Goal: Task Accomplishment & Management: Use online tool/utility

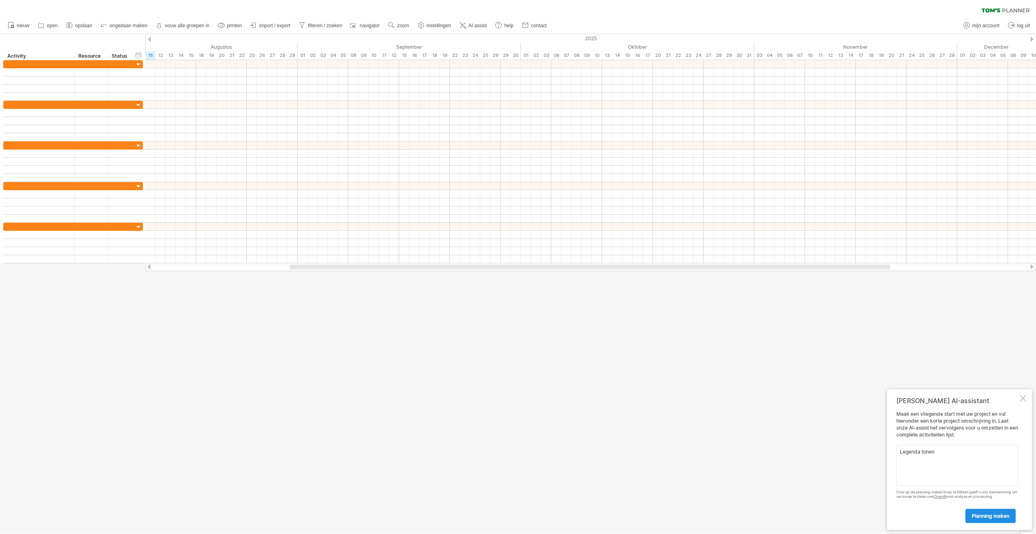
type textarea "Legenda tonen"
click at [993, 515] on span "planning maken" at bounding box center [990, 516] width 37 height 6
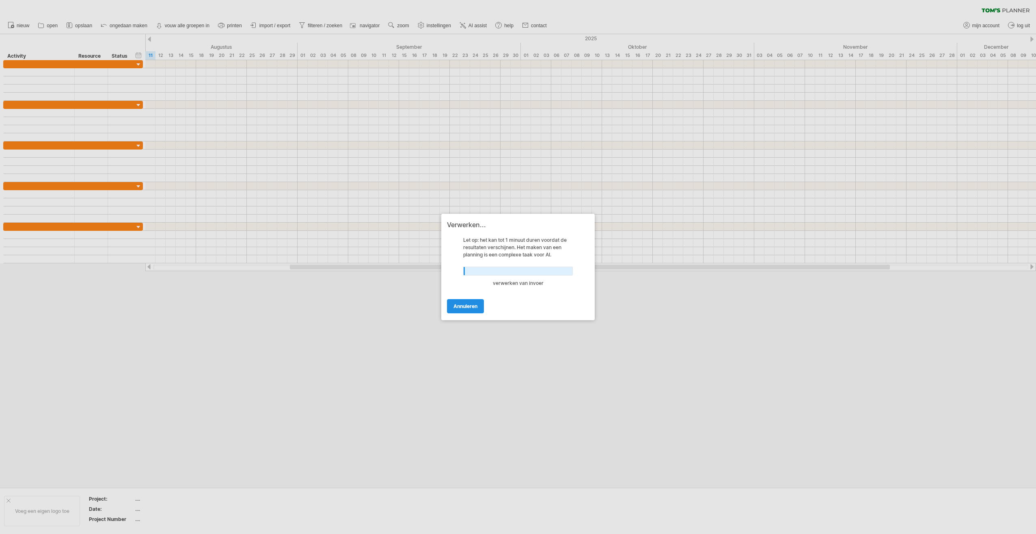
click at [477, 307] on span "annuleren" at bounding box center [466, 306] width 24 height 6
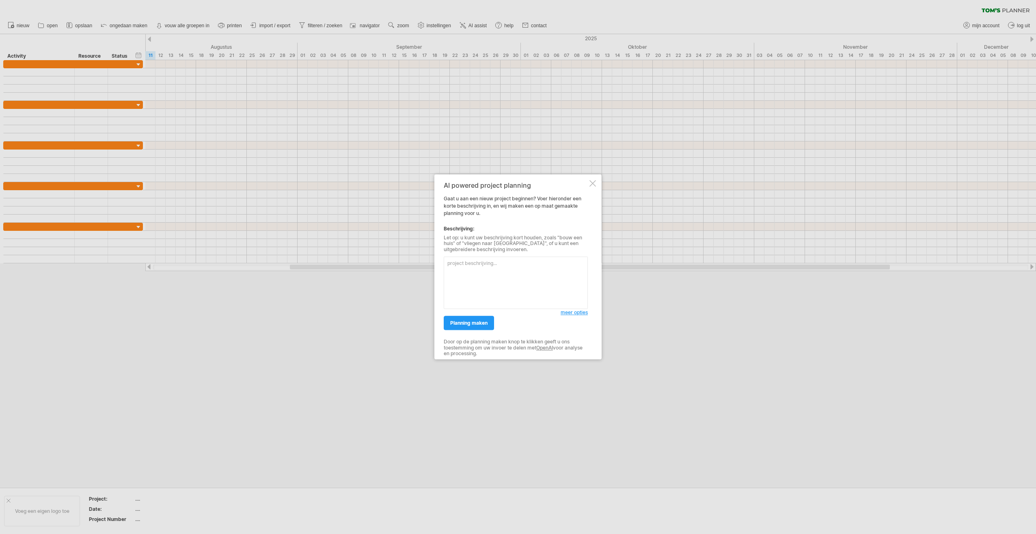
click at [592, 181] on div at bounding box center [593, 183] width 6 height 6
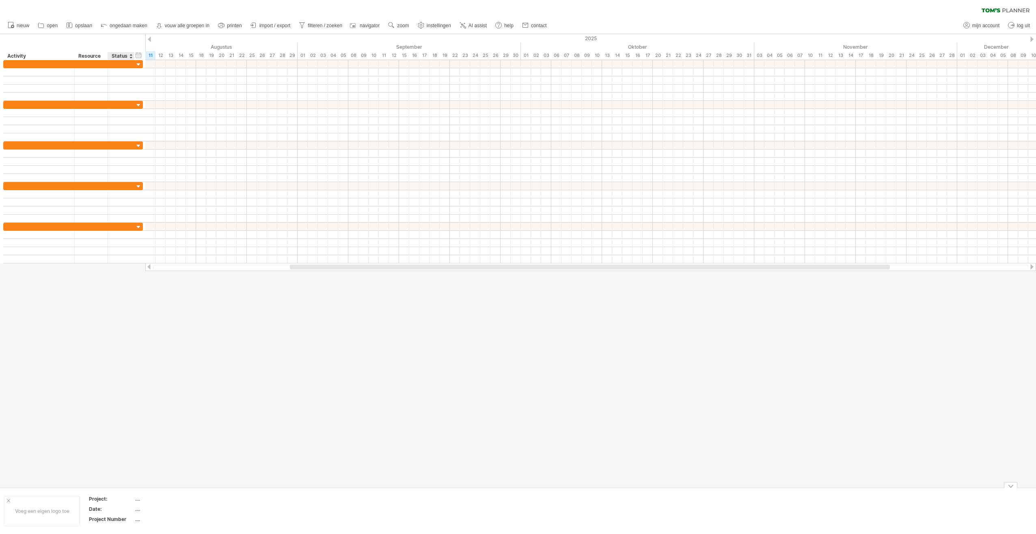
click at [140, 497] on div "...." at bounding box center [169, 498] width 68 height 7
type input "******"
click at [139, 508] on div "...." at bounding box center [169, 508] width 68 height 7
type input "*"
click at [137, 513] on div "projectgegevens verwijderen" at bounding box center [154, 514] width 105 height 13
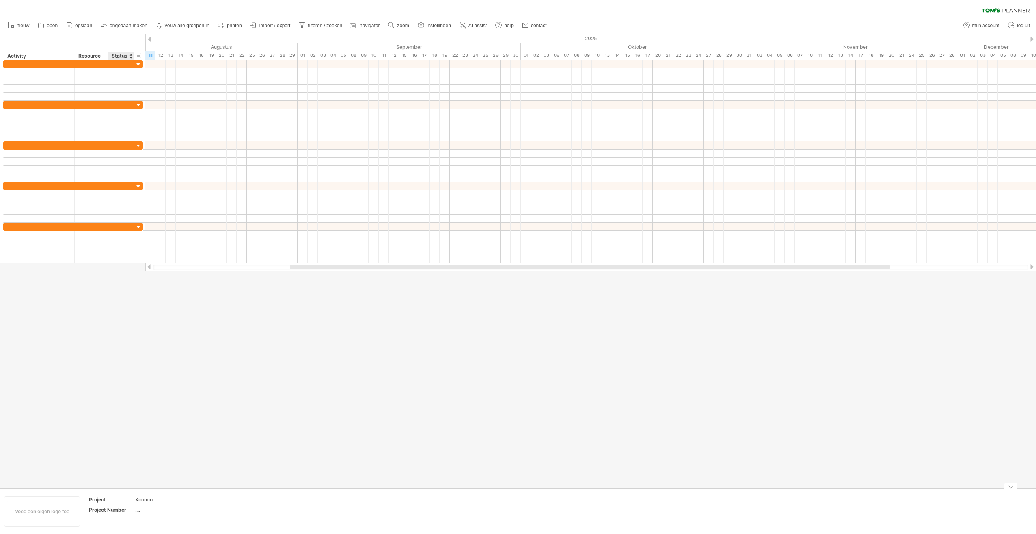
click at [137, 511] on div "...." at bounding box center [169, 509] width 68 height 7
click at [165, 514] on div "projectgegevens verwijderen" at bounding box center [176, 514] width 105 height 13
click at [74, 514] on div "wijzig logo" at bounding box center [67, 514] width 60 height 13
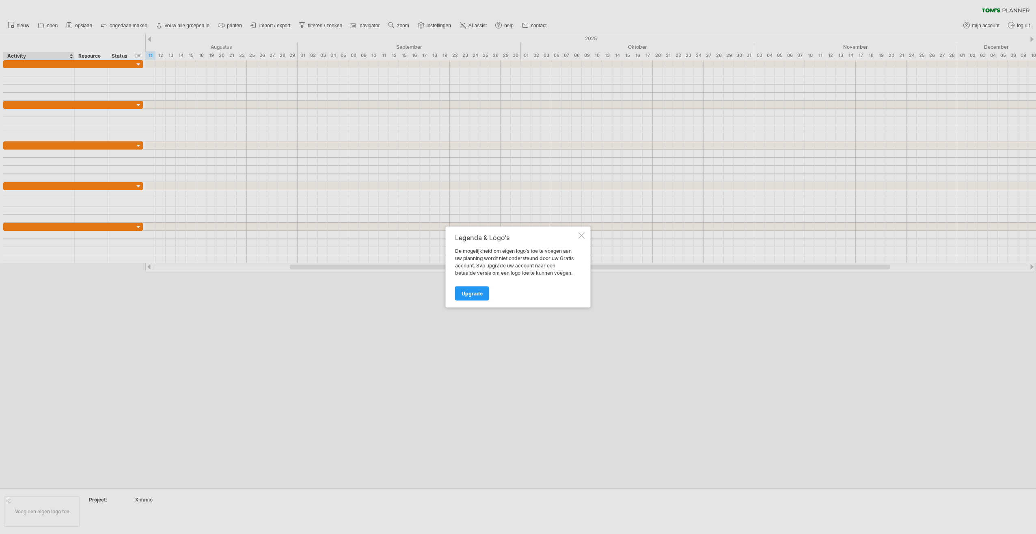
click at [581, 233] on div at bounding box center [582, 235] width 6 height 6
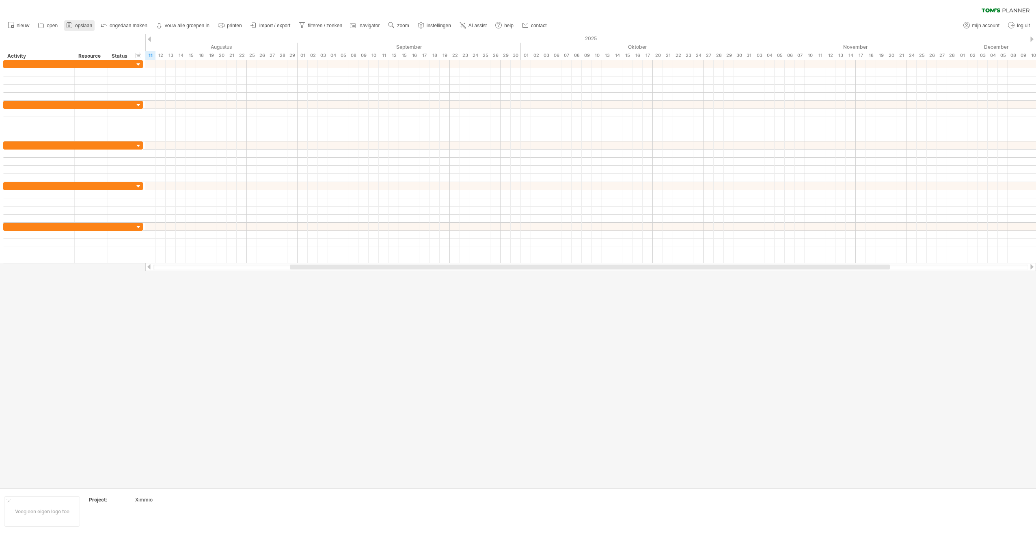
click at [82, 24] on span "opslaan" at bounding box center [83, 26] width 17 height 6
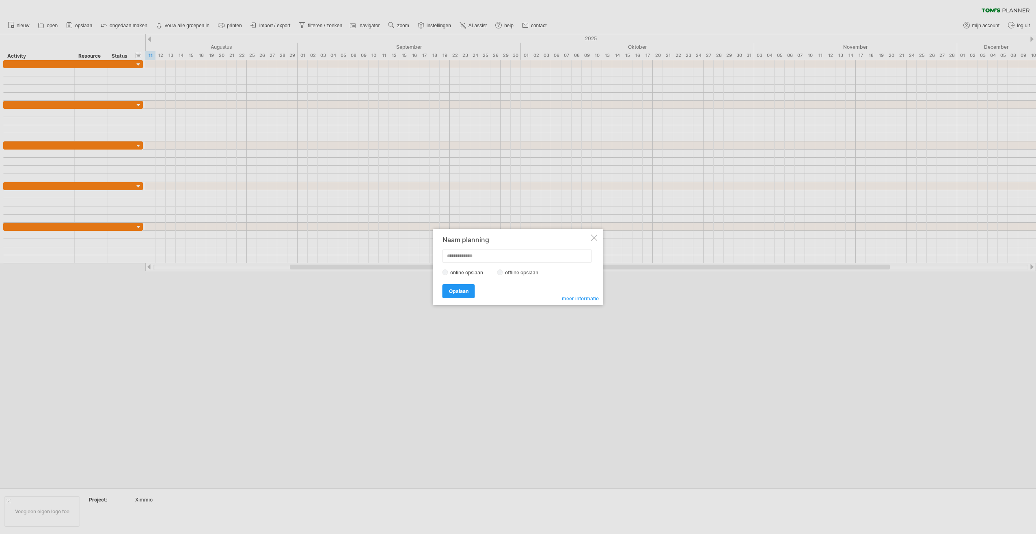
click at [455, 257] on input "text" at bounding box center [517, 255] width 149 height 13
type input "**********"
click at [463, 292] on span "Opslaan" at bounding box center [458, 291] width 19 height 6
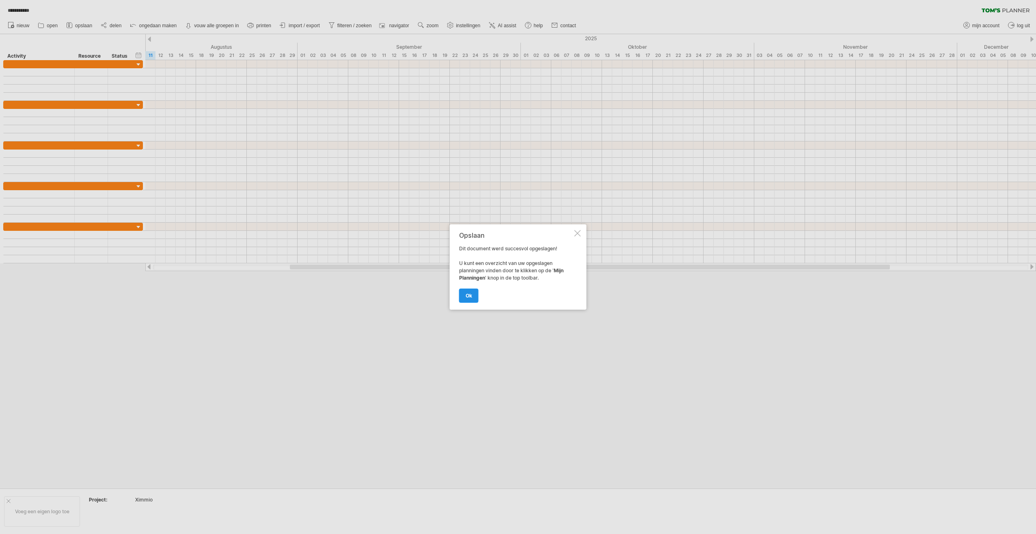
click at [470, 296] on span "ok" at bounding box center [469, 295] width 6 height 6
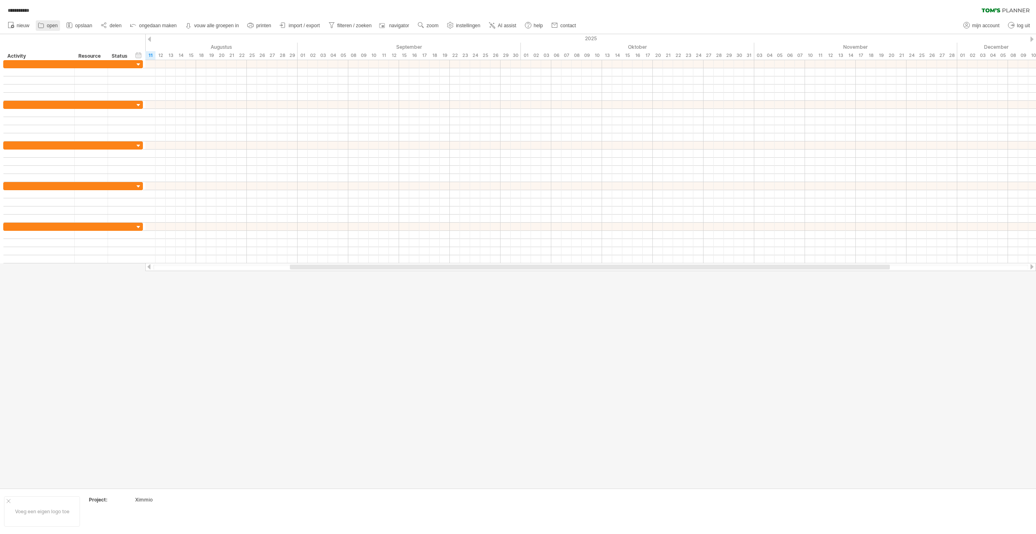
click at [54, 28] on link "open" at bounding box center [48, 25] width 24 height 11
type input "**********"
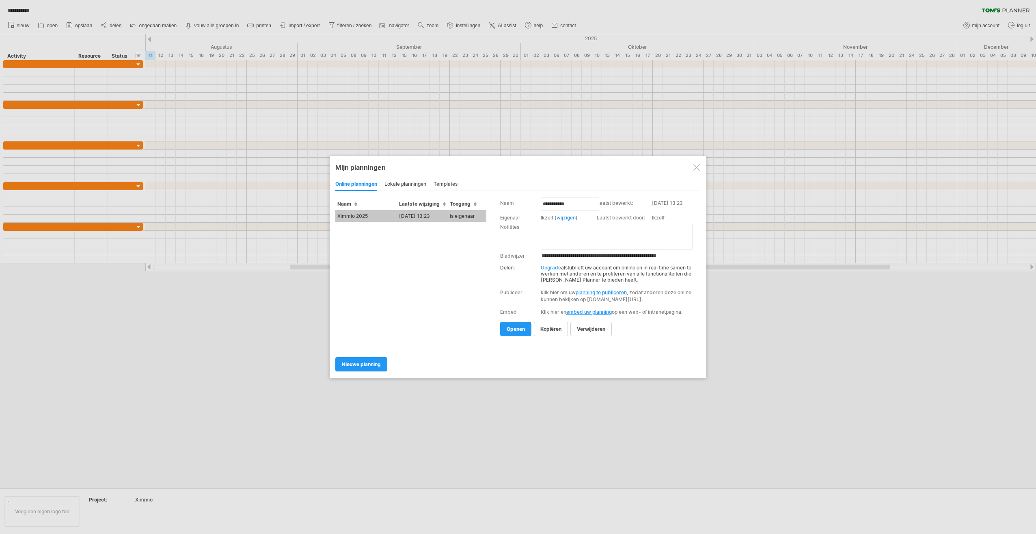
click at [513, 332] on span "openen" at bounding box center [516, 329] width 18 height 6
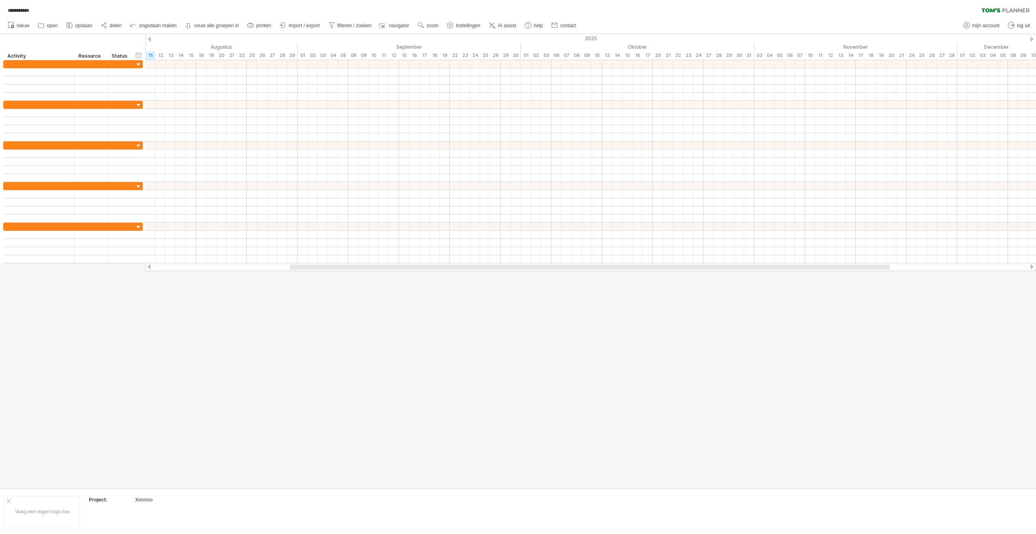
drag, startPoint x: 34, startPoint y: 15, endPoint x: 48, endPoint y: 4, distance: 17.6
click at [34, 7] on div "**********" at bounding box center [518, 8] width 1036 height 17
